Goal: Check status: Check status

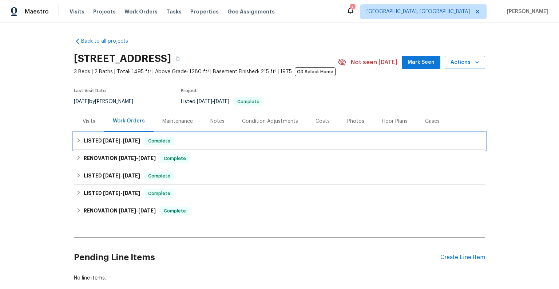
click at [109, 141] on span "[DATE]" at bounding box center [111, 140] width 17 height 5
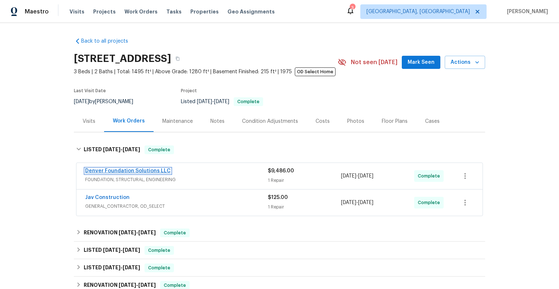
click at [130, 169] on link "Denver Foundation Solutions LLC" at bounding box center [128, 170] width 86 height 5
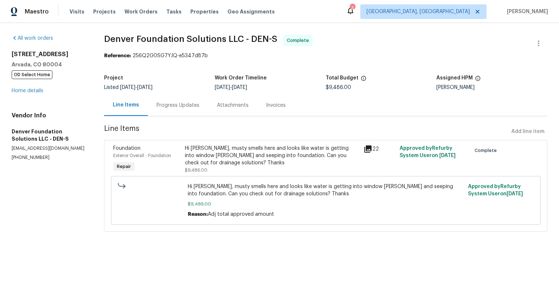
click at [238, 104] on div "Attachments" at bounding box center [233, 105] width 32 height 7
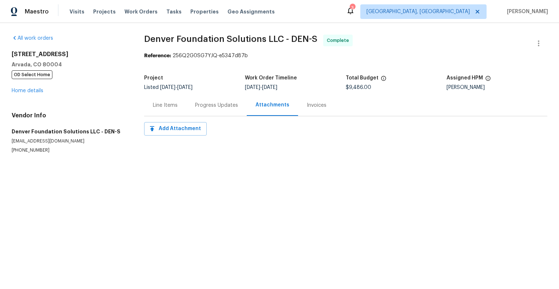
click at [318, 106] on div "Invoices" at bounding box center [317, 105] width 20 height 7
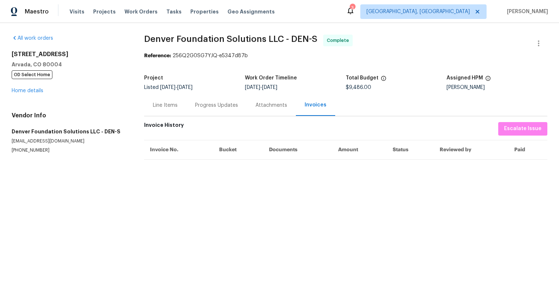
click at [207, 103] on div "Progress Updates" at bounding box center [216, 105] width 43 height 7
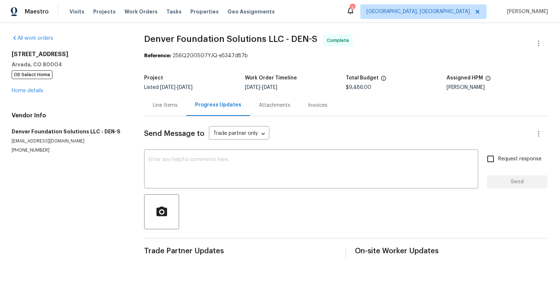
click at [169, 104] on div "Line Items" at bounding box center [165, 105] width 25 height 7
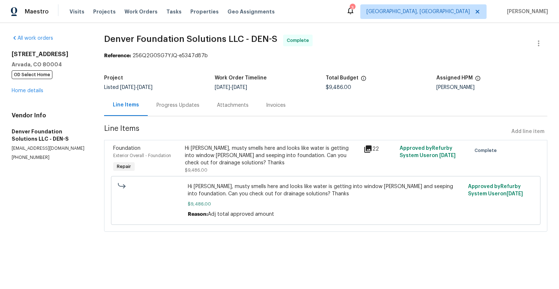
click at [369, 149] on icon at bounding box center [368, 149] width 9 height 9
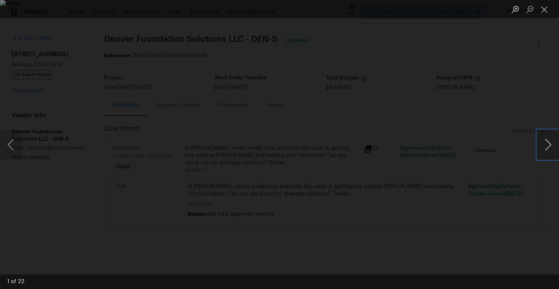
click at [551, 144] on button "Next image" at bounding box center [549, 144] width 22 height 29
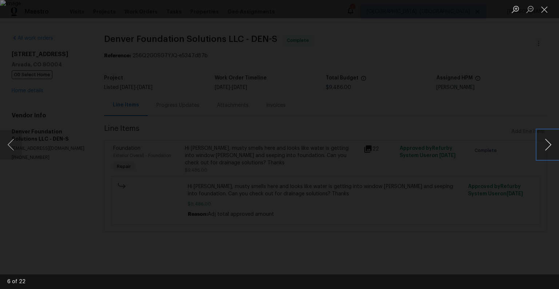
click at [551, 144] on button "Next image" at bounding box center [549, 144] width 22 height 29
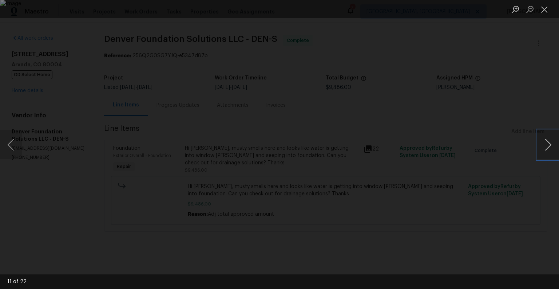
click at [551, 144] on button "Next image" at bounding box center [549, 144] width 22 height 29
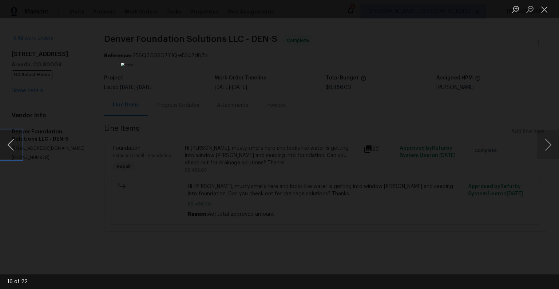
click at [8, 144] on button "Previous image" at bounding box center [11, 144] width 22 height 29
click at [546, 11] on button "Close lightbox" at bounding box center [545, 9] width 15 height 13
